Goal: Find specific page/section: Find specific page/section

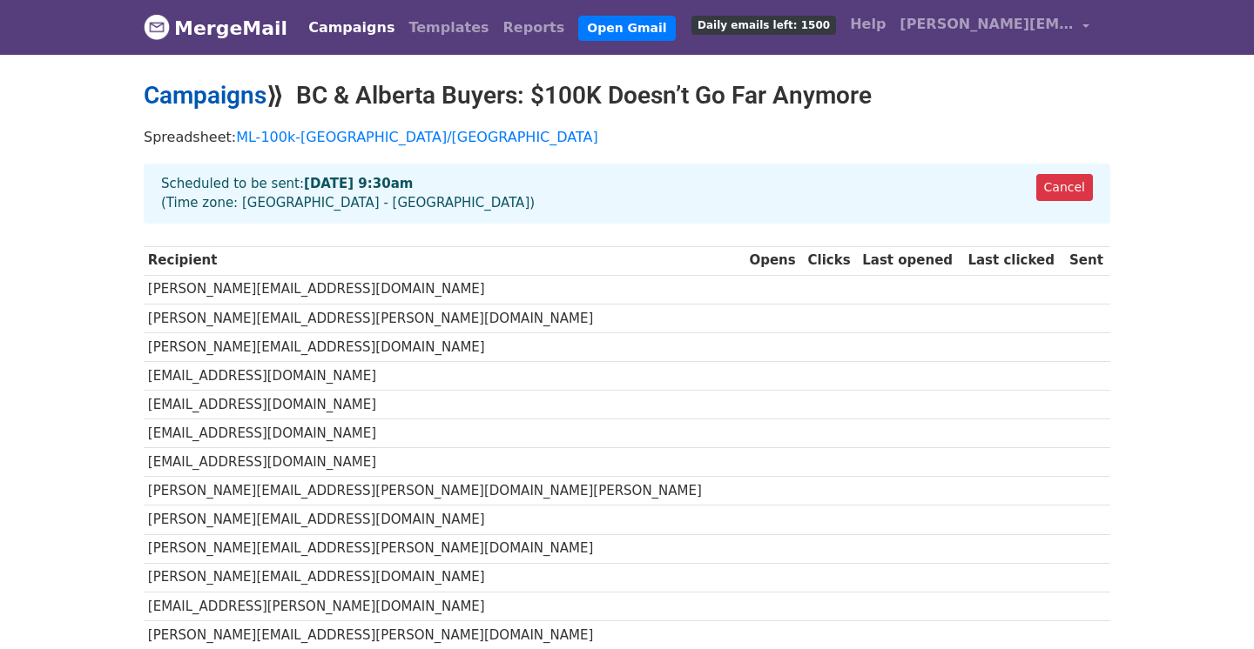
click at [209, 100] on link "Campaigns" at bounding box center [205, 95] width 123 height 29
